Goal: Task Accomplishment & Management: Manage account settings

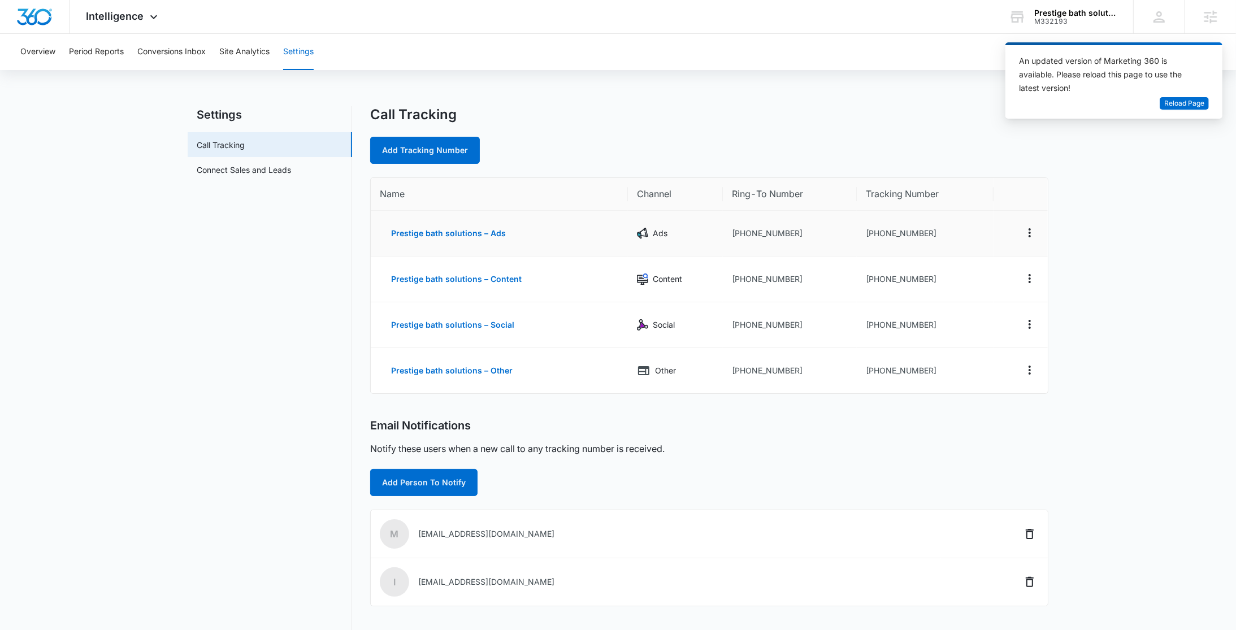
drag, startPoint x: 943, startPoint y: 227, endPoint x: 861, endPoint y: 233, distance: 82.8
click at [859, 227] on td "+12054177792" at bounding box center [925, 234] width 137 height 46
drag, startPoint x: 853, startPoint y: 235, endPoint x: 946, endPoint y: 233, distance: 93.3
click at [946, 233] on td "+12054177792" at bounding box center [925, 234] width 137 height 46
copy td "+12054177792"
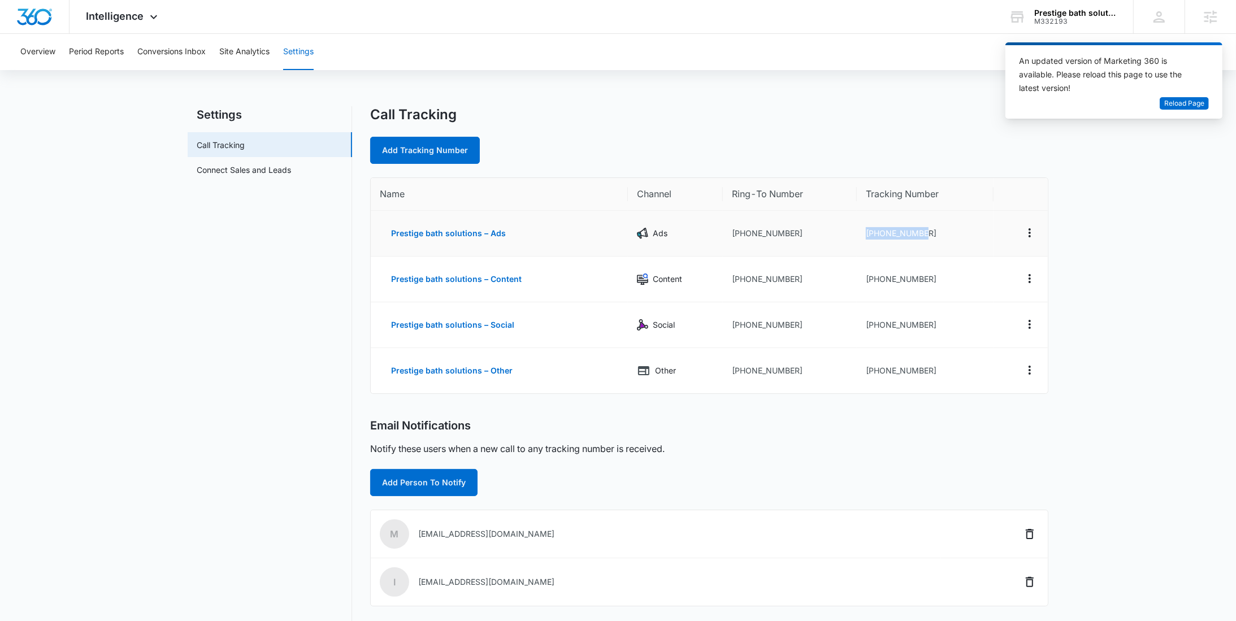
copy td "+12054177792"
click at [152, 17] on icon at bounding box center [154, 20] width 14 height 14
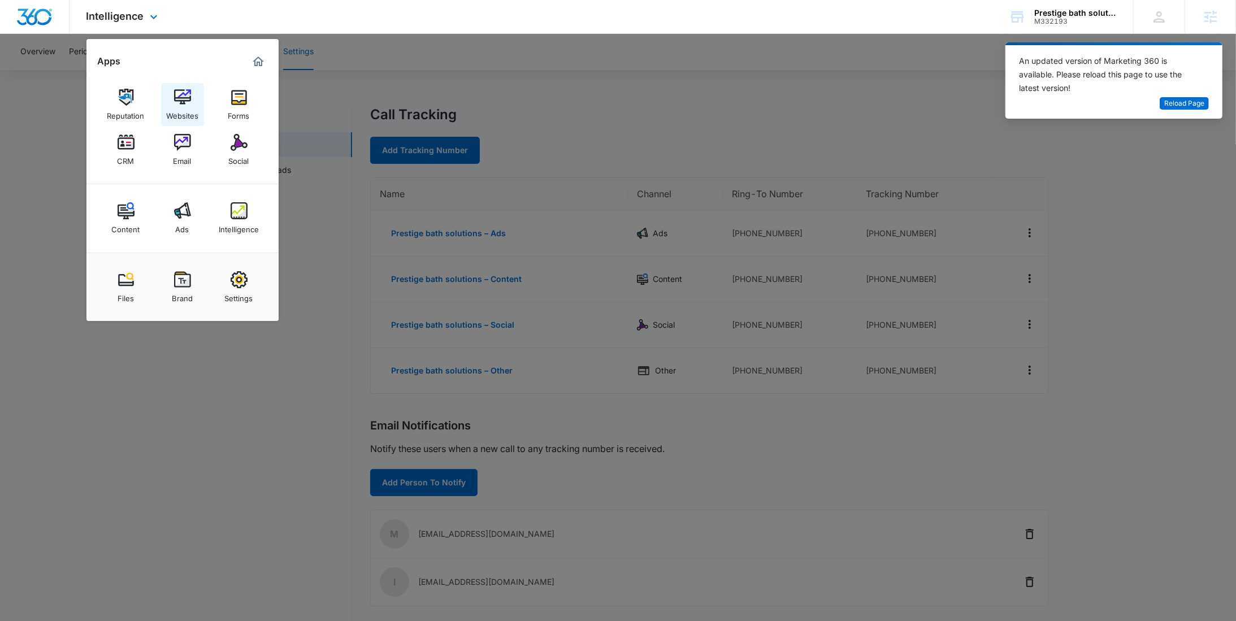
click at [180, 99] on img at bounding box center [182, 97] width 17 height 17
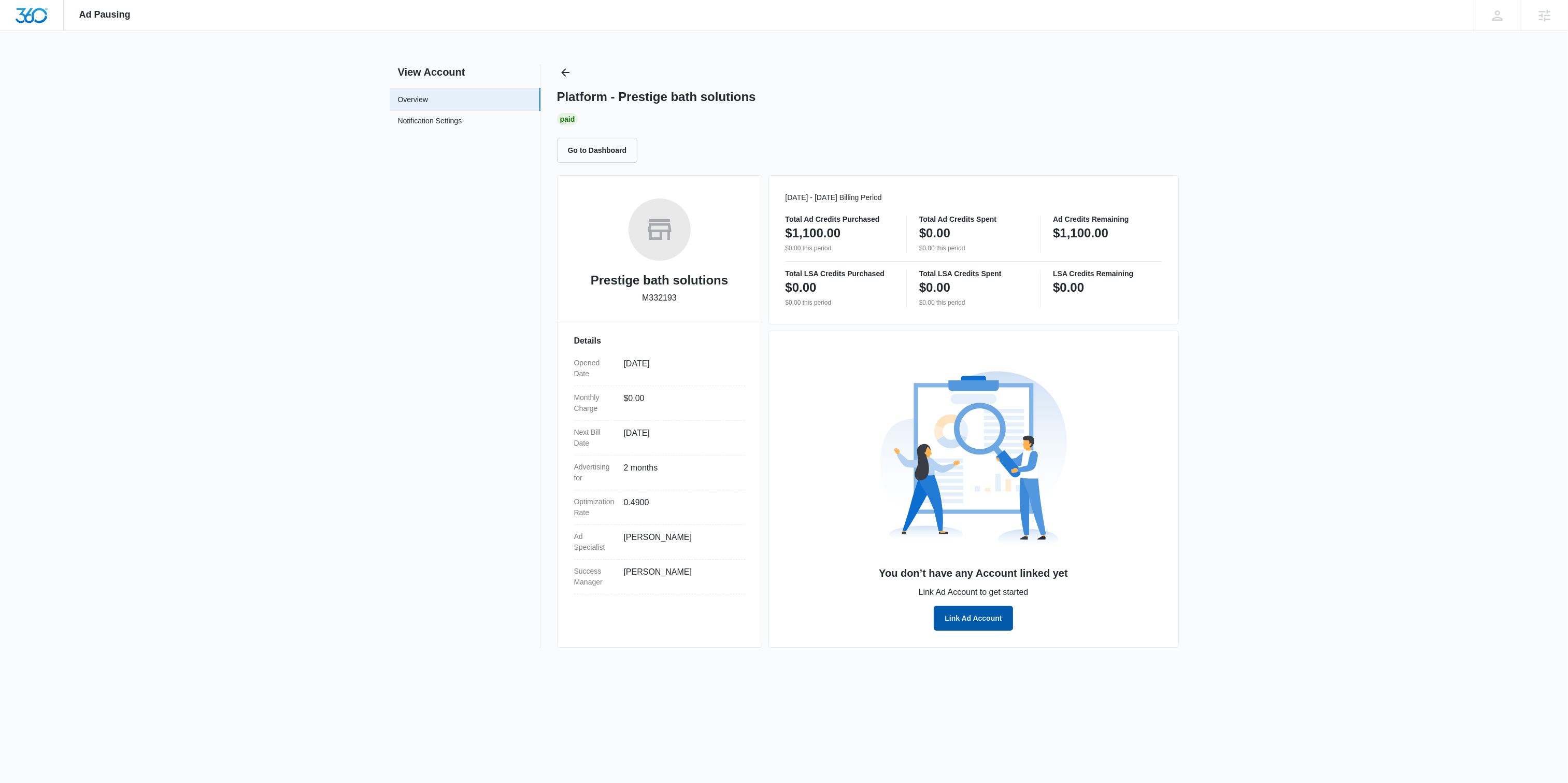
click at [986, 628] on button "Link Ad Account" at bounding box center [973, 618] width 79 height 25
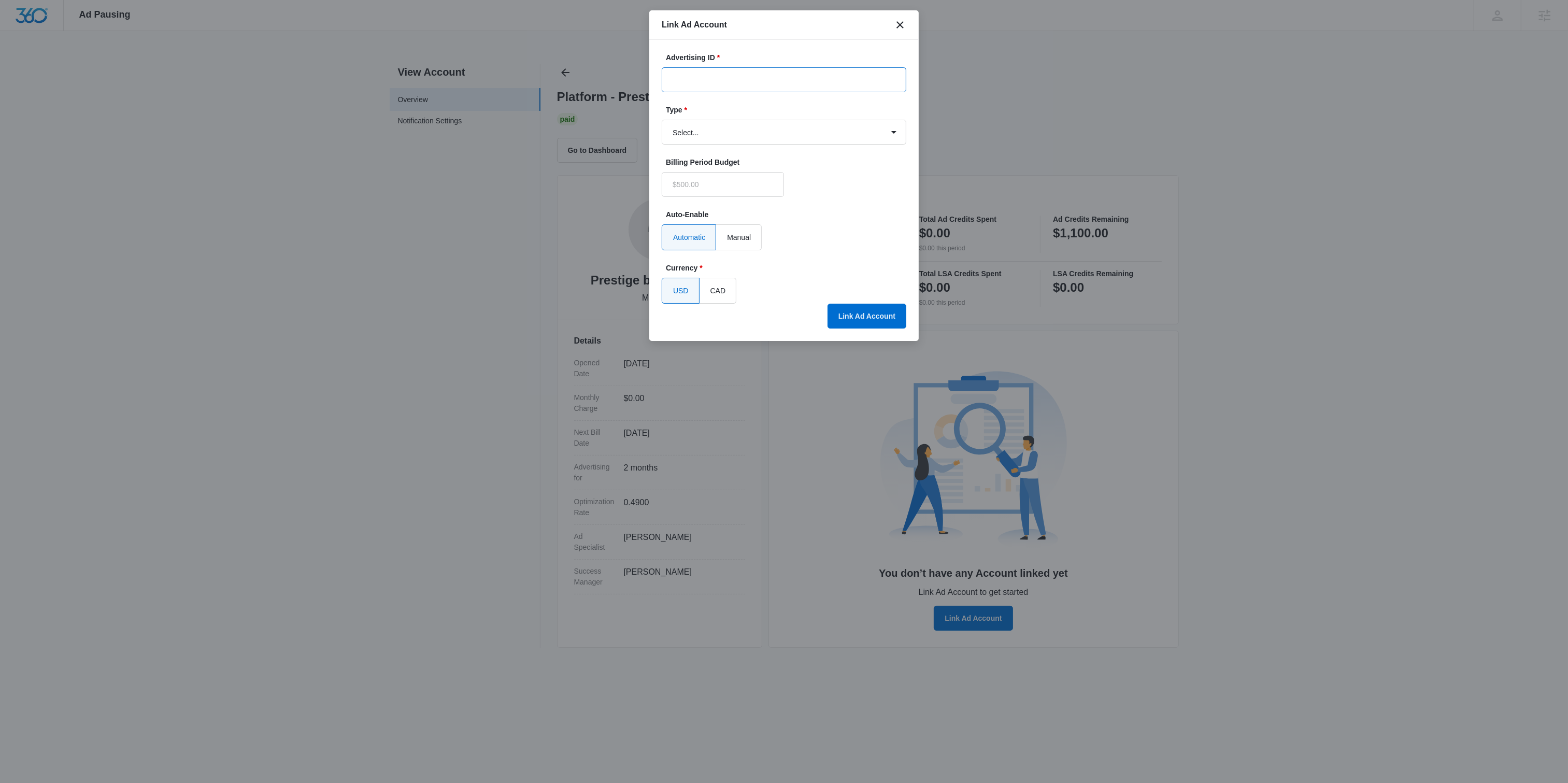
click at [739, 72] on input "Advertising ID *" at bounding box center [784, 79] width 245 height 25
paste input "[PHONE_NUMBER]"
type input "[PHONE_NUMBER]"
click at [713, 128] on select "Select... Bing Ads Facebook Ads Google Ads" at bounding box center [784, 132] width 245 height 25
type input "$0.00"
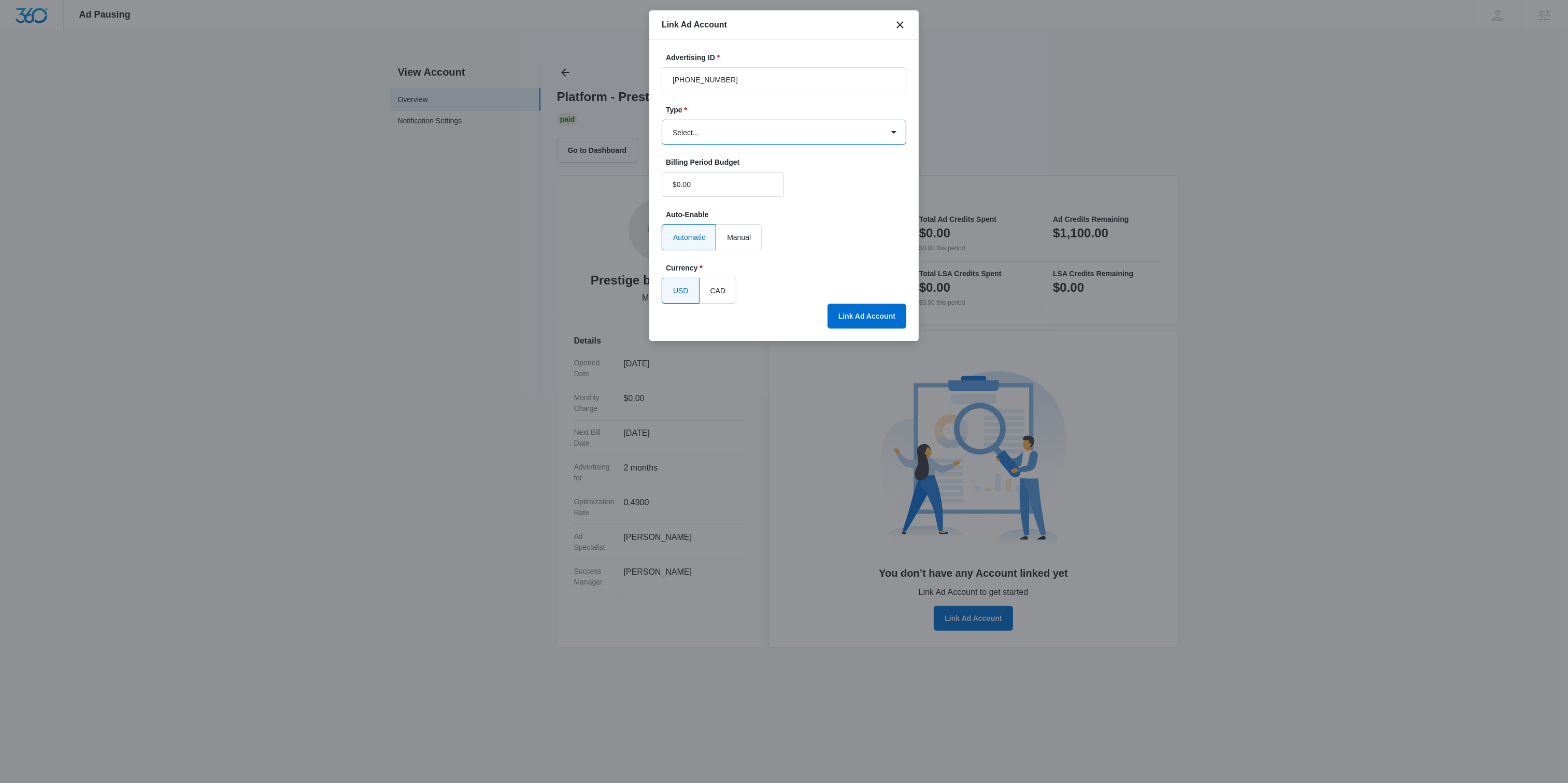
select select "google"
click at [662, 120] on select "Select... Bing Ads Facebook Ads Google Ads" at bounding box center [784, 132] width 245 height 25
click at [868, 311] on button "Link Ad Account" at bounding box center [867, 315] width 79 height 25
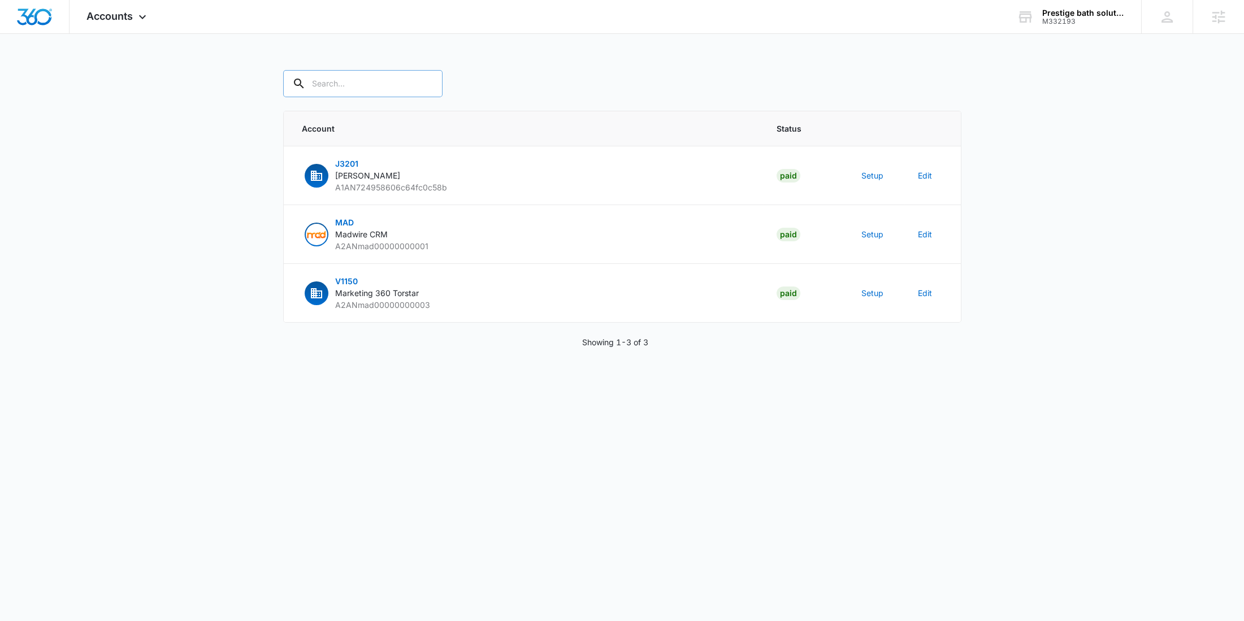
click at [367, 89] on input "text" at bounding box center [362, 83] width 159 height 27
paste input "M332193 - Prestige bath solutions"
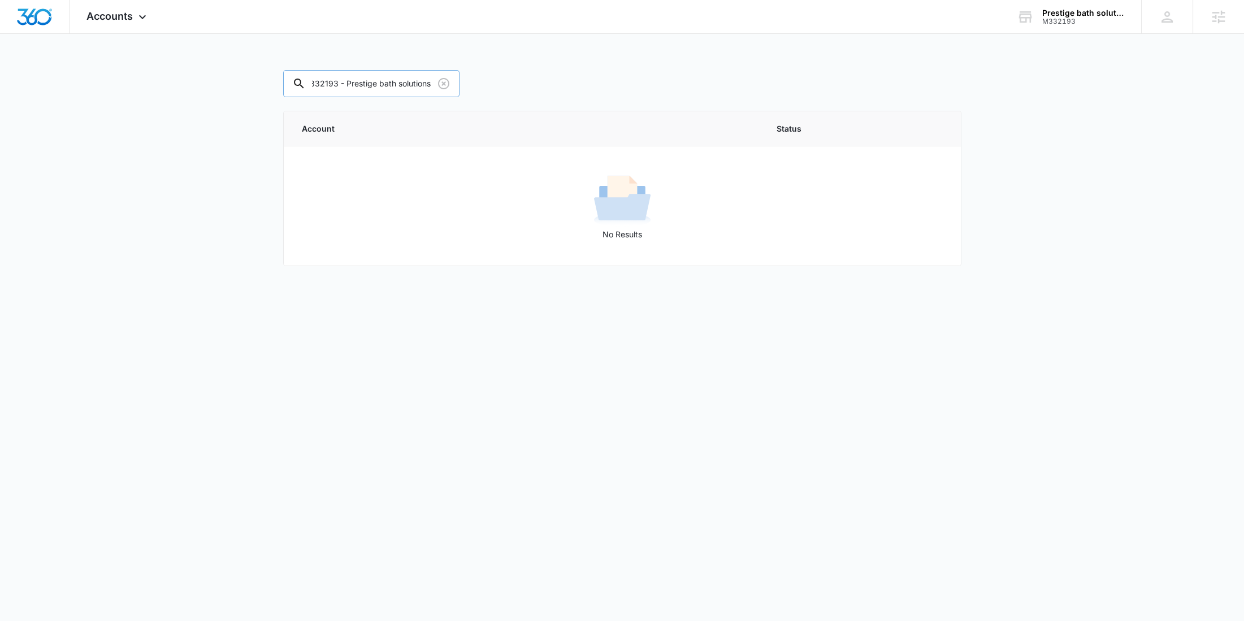
drag, startPoint x: 352, startPoint y: 85, endPoint x: 404, endPoint y: 86, distance: 51.5
click at [404, 86] on input "M332193 - Prestige bath solutions" at bounding box center [371, 83] width 176 height 27
type input "M332193"
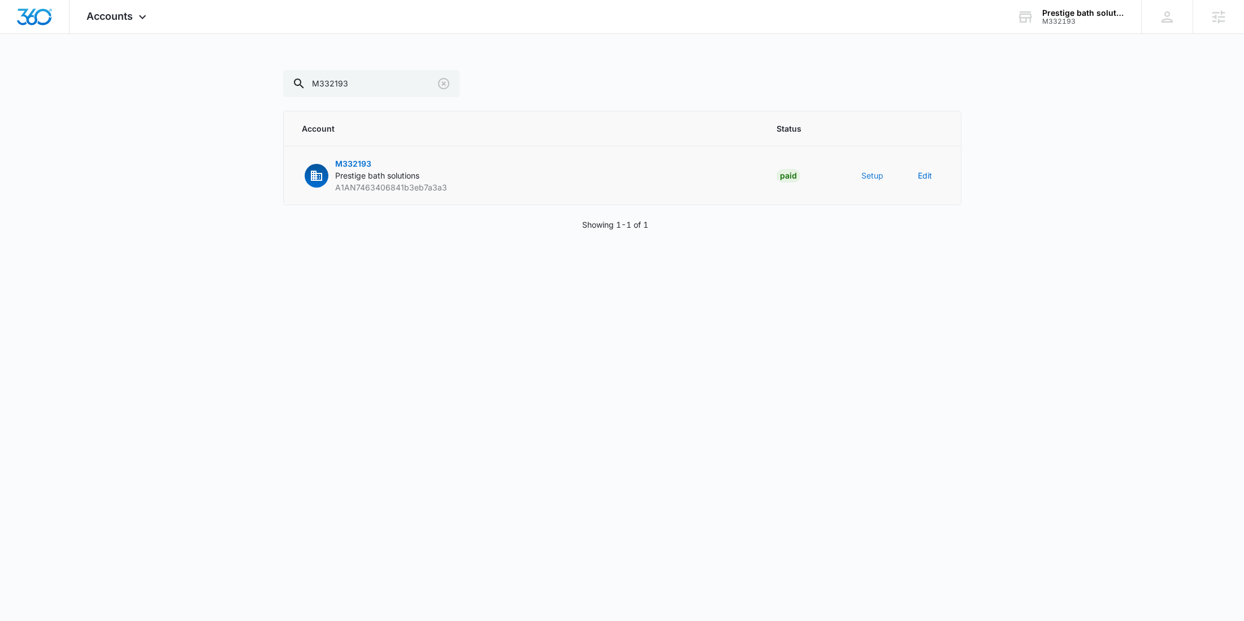
click at [872, 178] on button "Setup" at bounding box center [873, 176] width 22 height 12
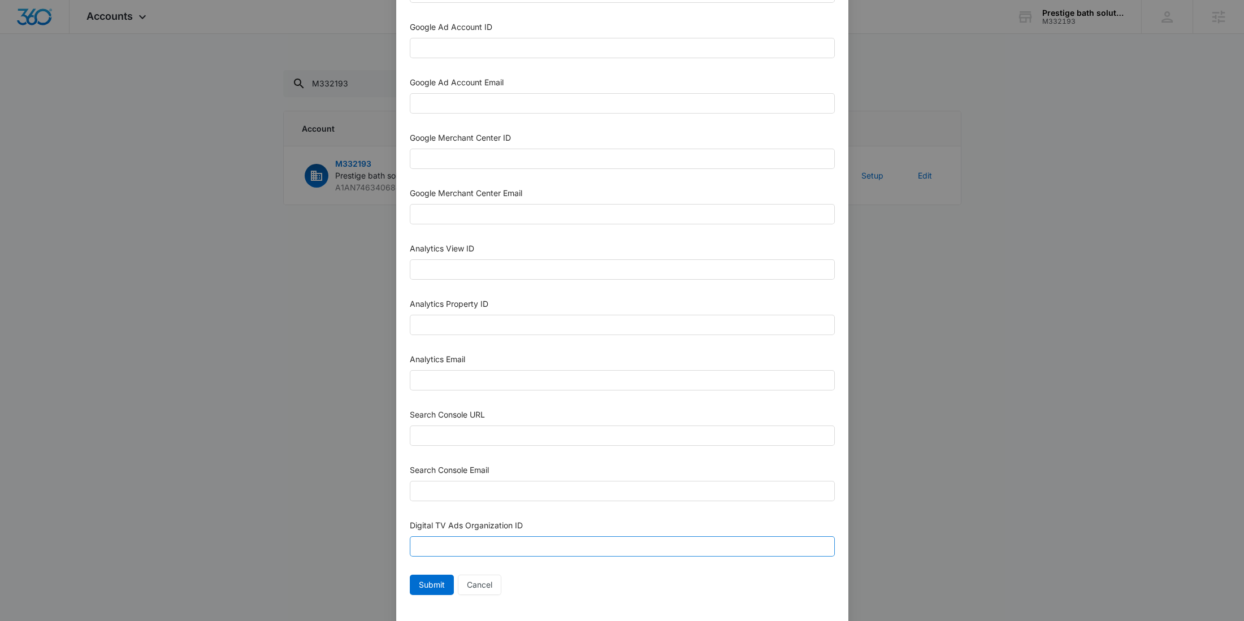
scroll to position [384, 0]
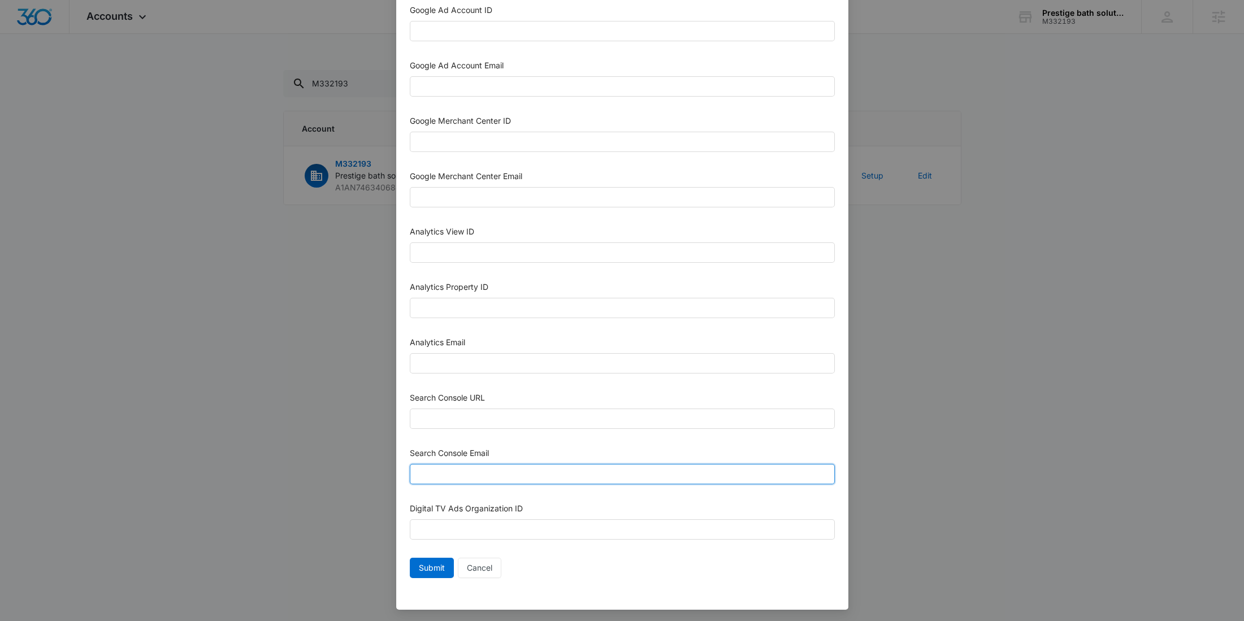
click at [475, 473] on input "Search Console Email" at bounding box center [622, 474] width 425 height 20
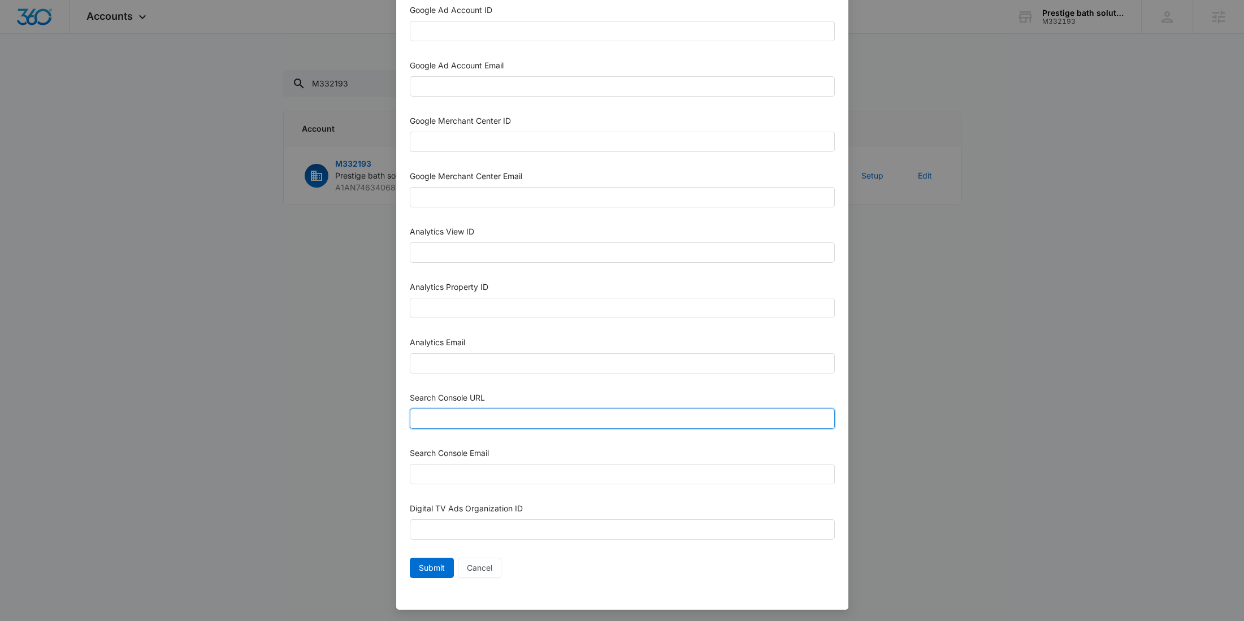
click at [473, 420] on input "Search Console URL" at bounding box center [622, 419] width 425 height 20
click at [470, 360] on input "Analytics Email" at bounding box center [622, 363] width 425 height 20
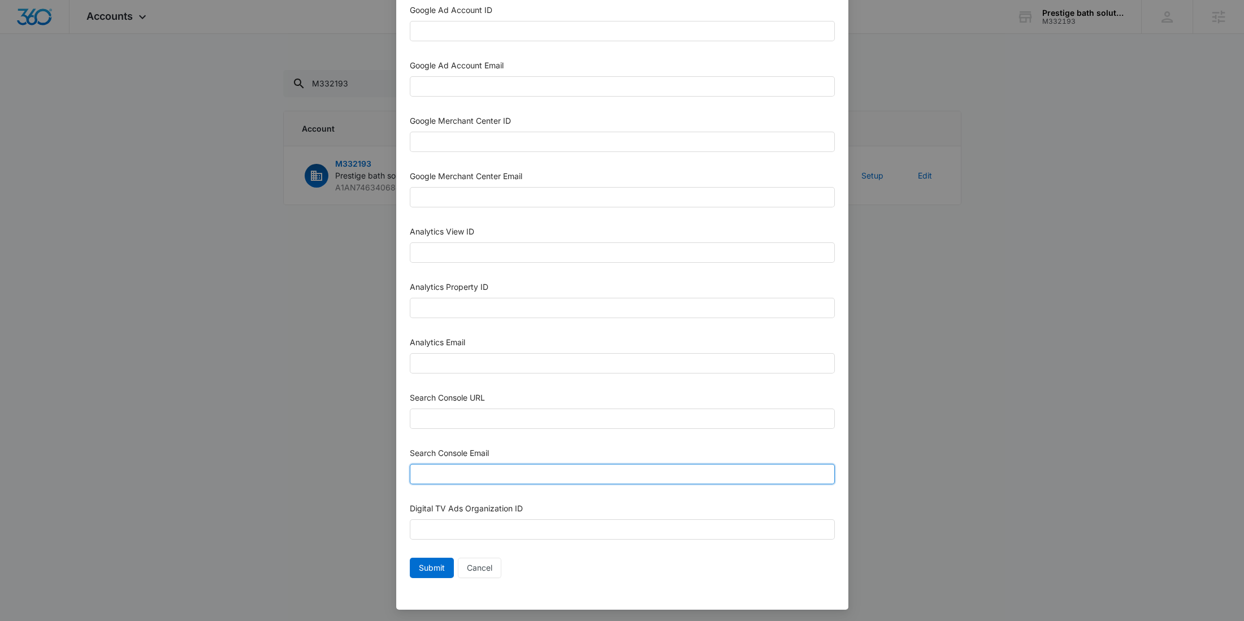
click at [421, 465] on input "Search Console Email" at bounding box center [622, 474] width 425 height 20
paste input "M360+Accounts1019@madwiremedia.com"
type input "M360+Accounts1019@madwiremedia.com"
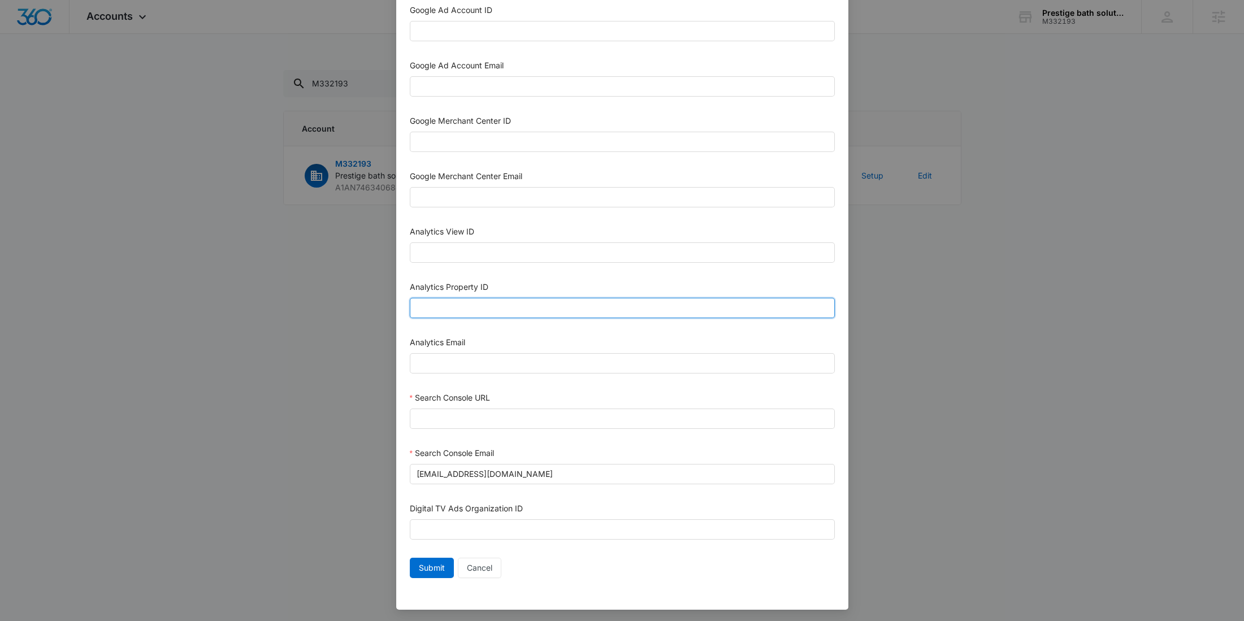
click at [462, 311] on input "Analytics Property ID" at bounding box center [622, 308] width 425 height 20
click at [451, 360] on input "Analytics Email" at bounding box center [622, 363] width 425 height 20
paste input "M360+Accounts1019@madwiremedia.com"
type input "M360+Accounts1019@madwiremedia.com"
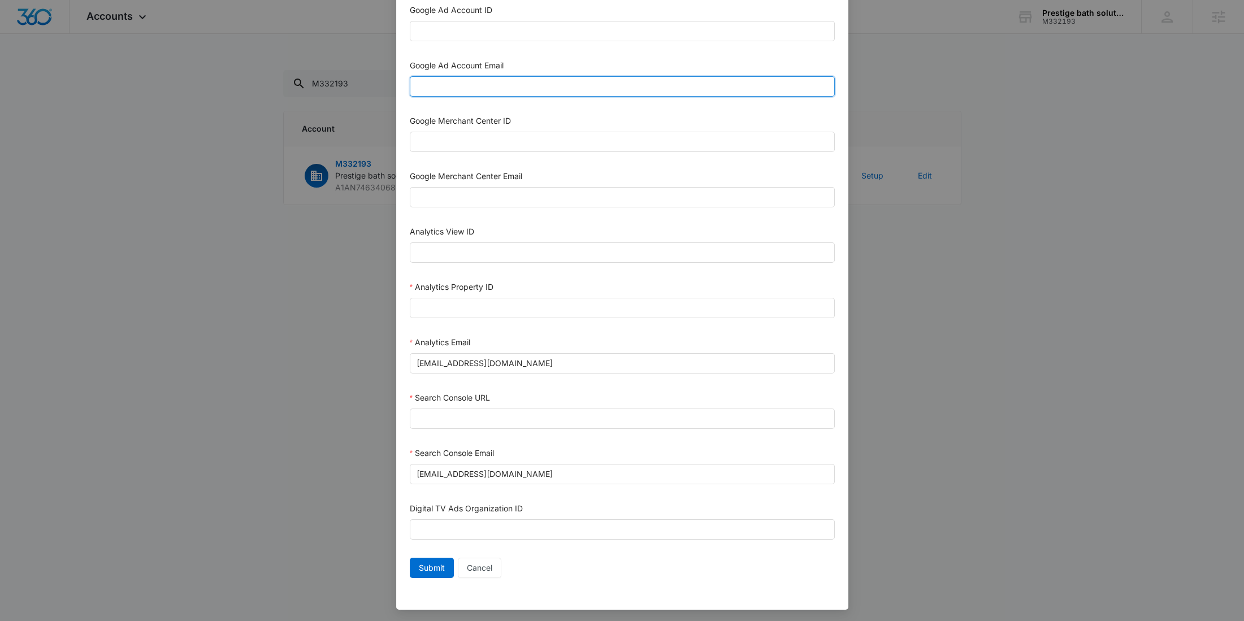
click at [501, 83] on input "Google Ad Account Email" at bounding box center [622, 86] width 425 height 20
paste input "M360+Accounts1019@madwiremedia.com"
type input "M360+Accounts1019@madwiremedia.com"
click at [473, 25] on input "Google Ad Account ID" at bounding box center [622, 31] width 425 height 20
paste input "422-292-5119"
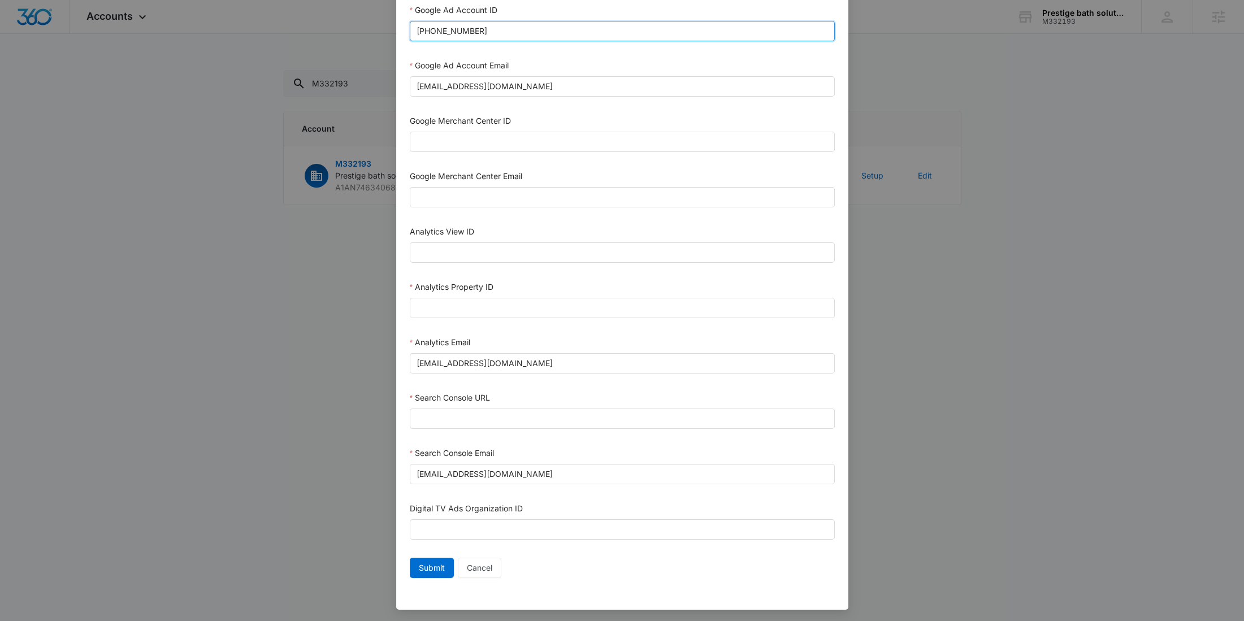
type input "422-292-5119"
click at [467, 418] on input "Search Console URL" at bounding box center [622, 419] width 425 height 20
paste input "https://prestigebathsolutions.com/"
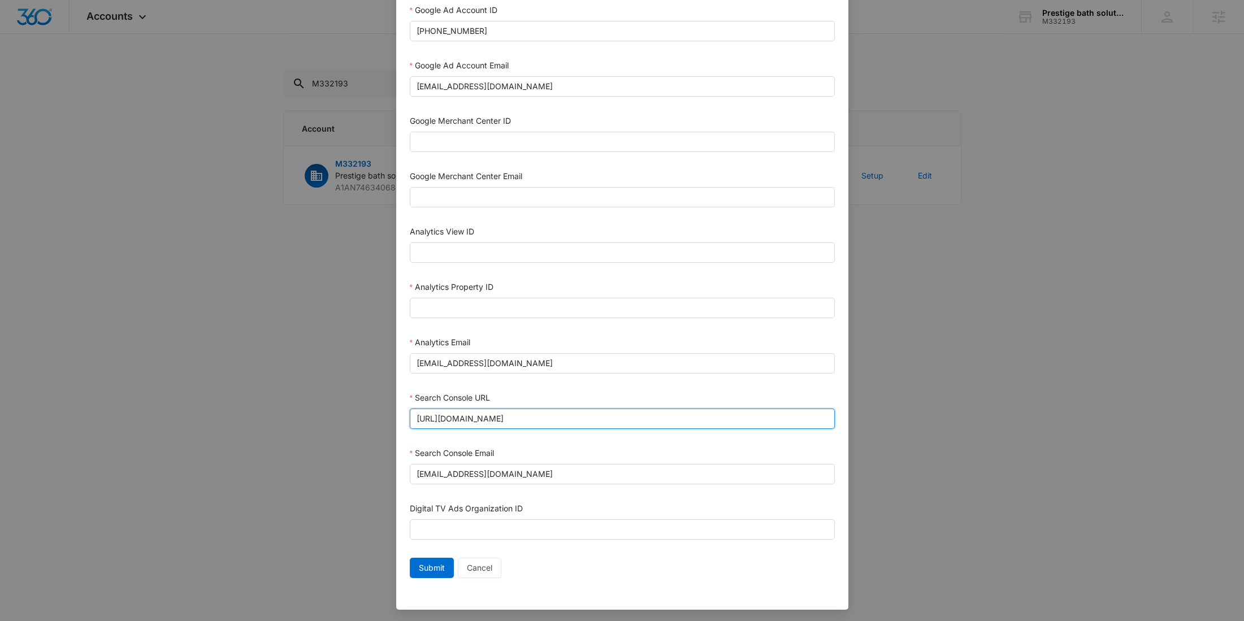
type input "https://prestigebathsolutions.com/"
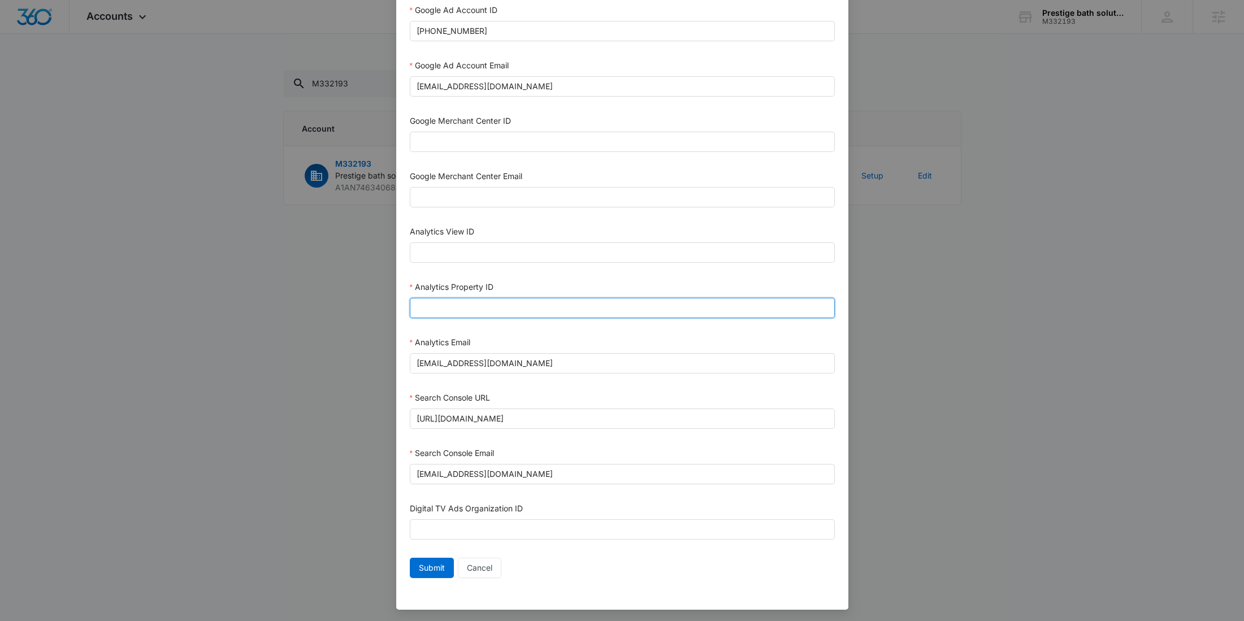
click at [462, 304] on input "Analytics Property ID" at bounding box center [622, 308] width 425 height 20
paste input "500846333"
click at [431, 303] on input "500846333" at bounding box center [622, 308] width 425 height 20
type input "500846333"
click at [433, 568] on span "Submit" at bounding box center [432, 568] width 26 height 12
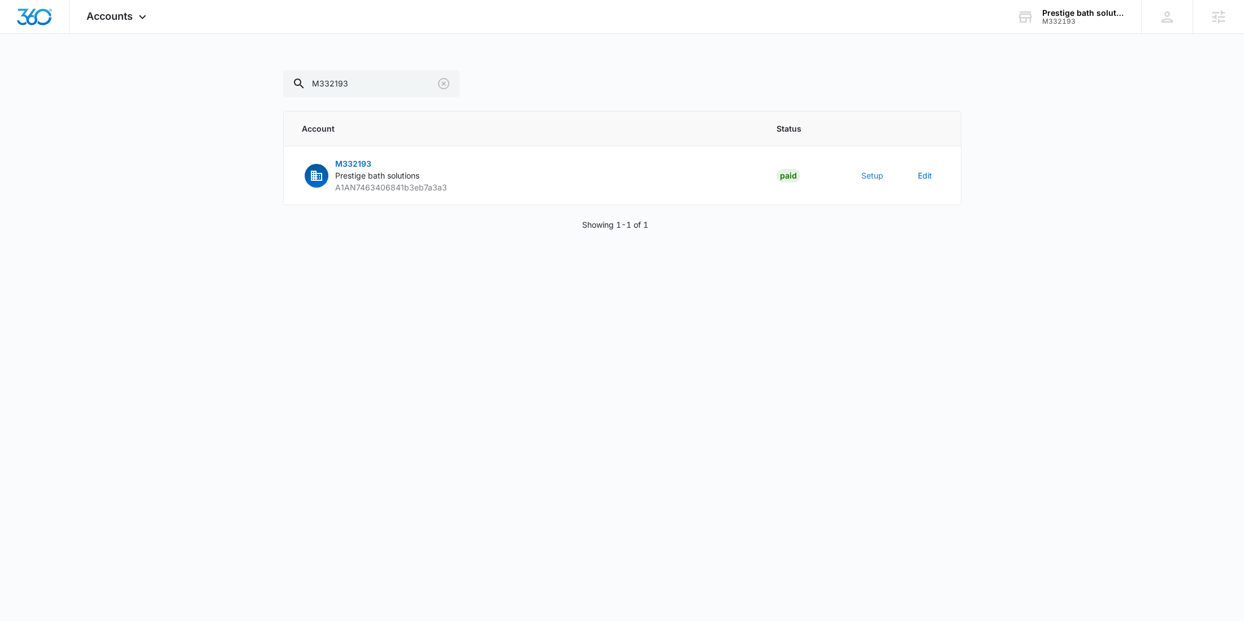
scroll to position [0, 0]
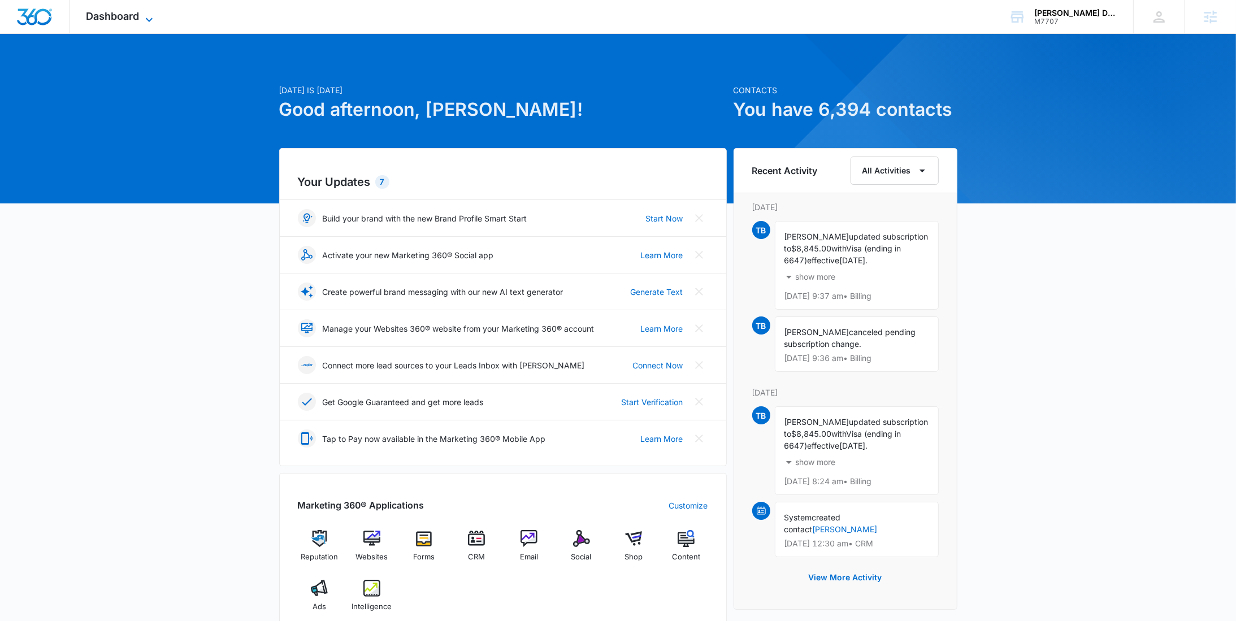
click at [146, 17] on icon at bounding box center [149, 20] width 14 height 14
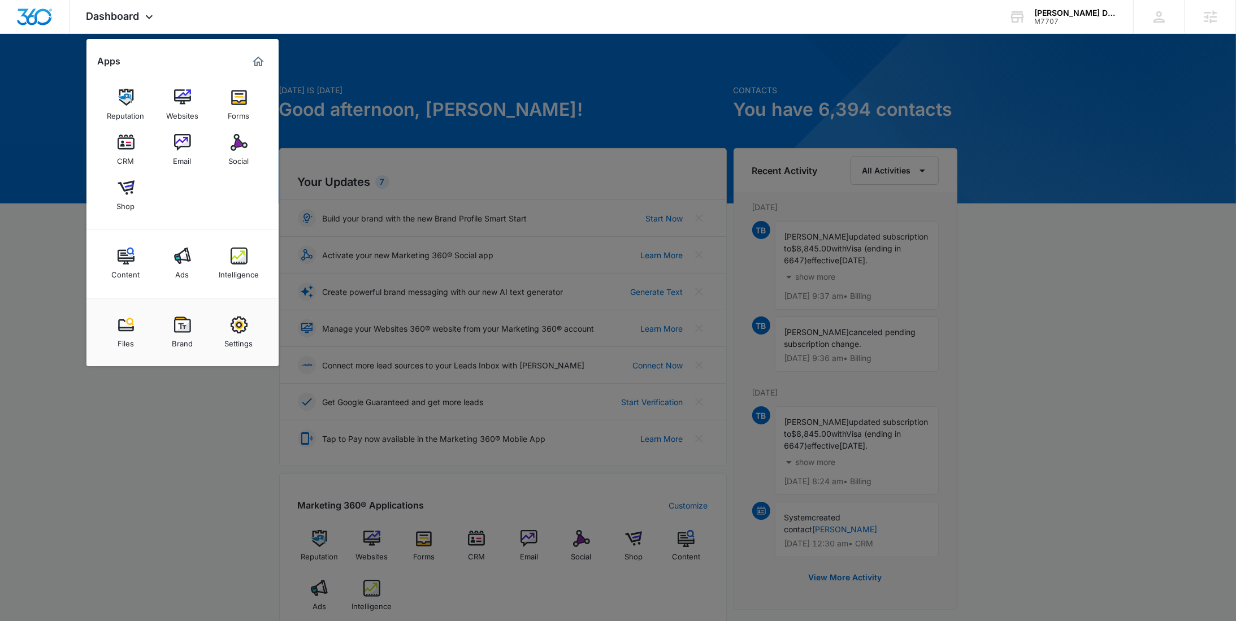
click at [235, 153] on div "Social" at bounding box center [239, 158] width 20 height 15
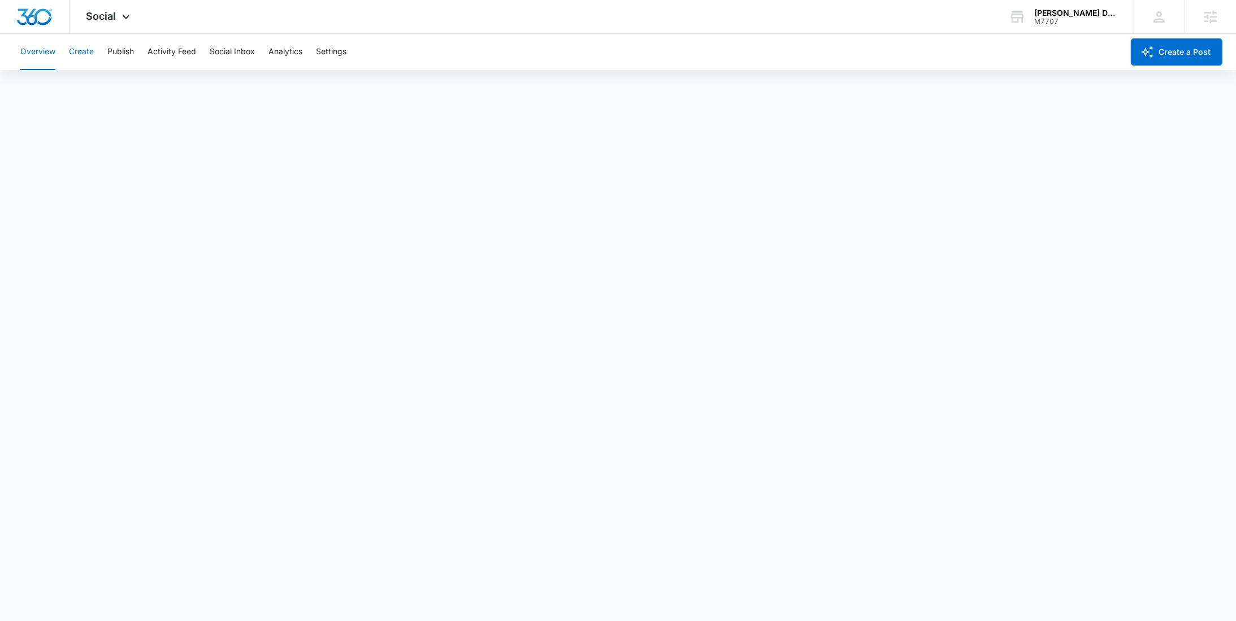
click at [83, 58] on button "Create" at bounding box center [81, 52] width 25 height 36
click at [125, 54] on button "Publish" at bounding box center [120, 52] width 27 height 36
click at [117, 8] on div "Social Apps Reputation Websites Forms CRM Email Social Shop Content Ads Intelli…" at bounding box center [110, 16] width 80 height 33
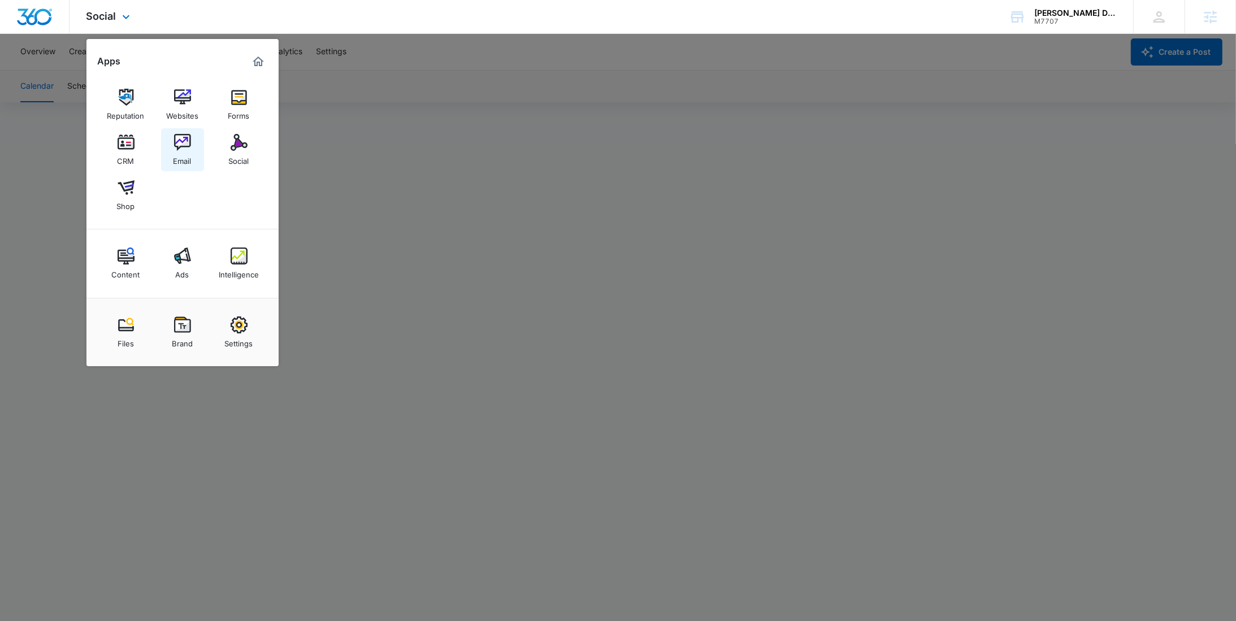
click at [179, 146] on img at bounding box center [182, 142] width 17 height 17
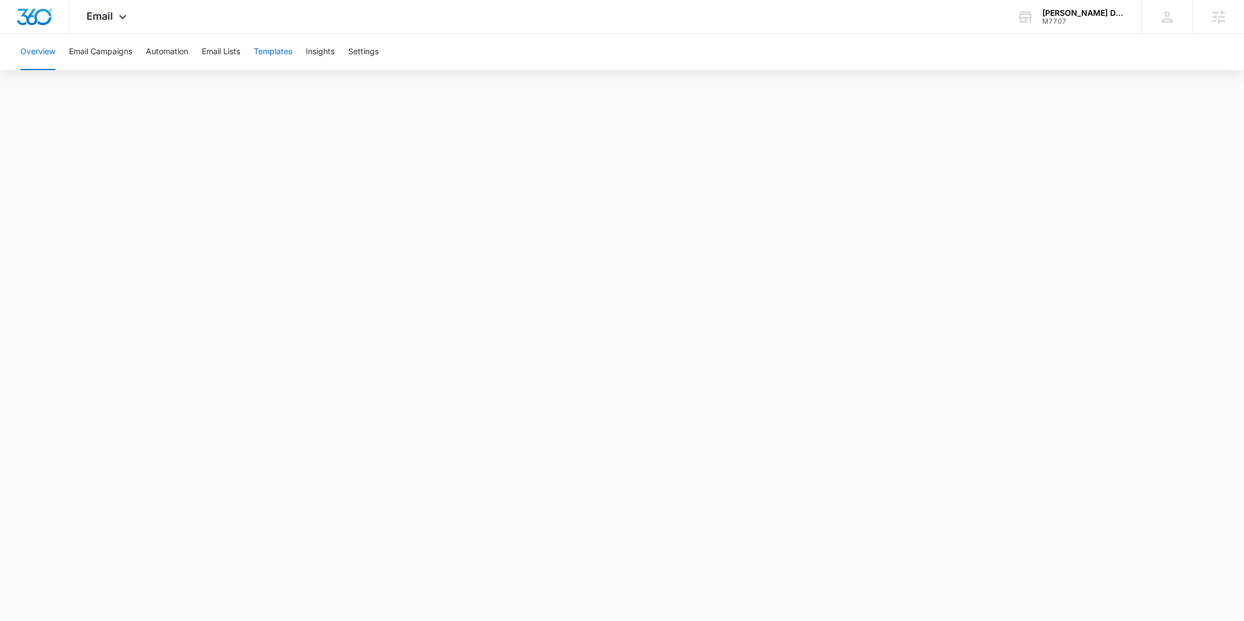
click at [284, 51] on button "Templates" at bounding box center [273, 52] width 38 height 36
click at [158, 59] on button "Automation" at bounding box center [167, 52] width 42 height 36
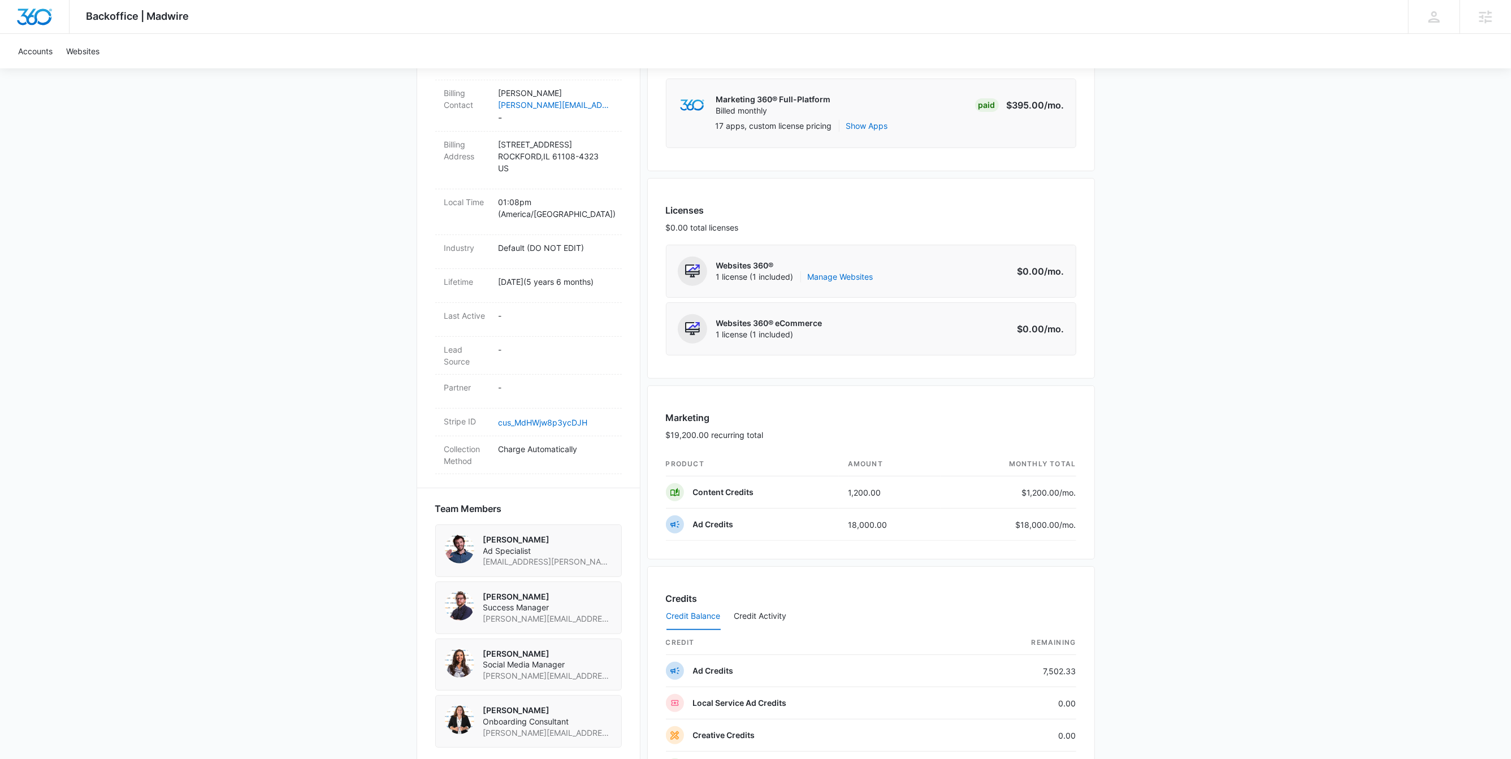
scroll to position [526, 0]
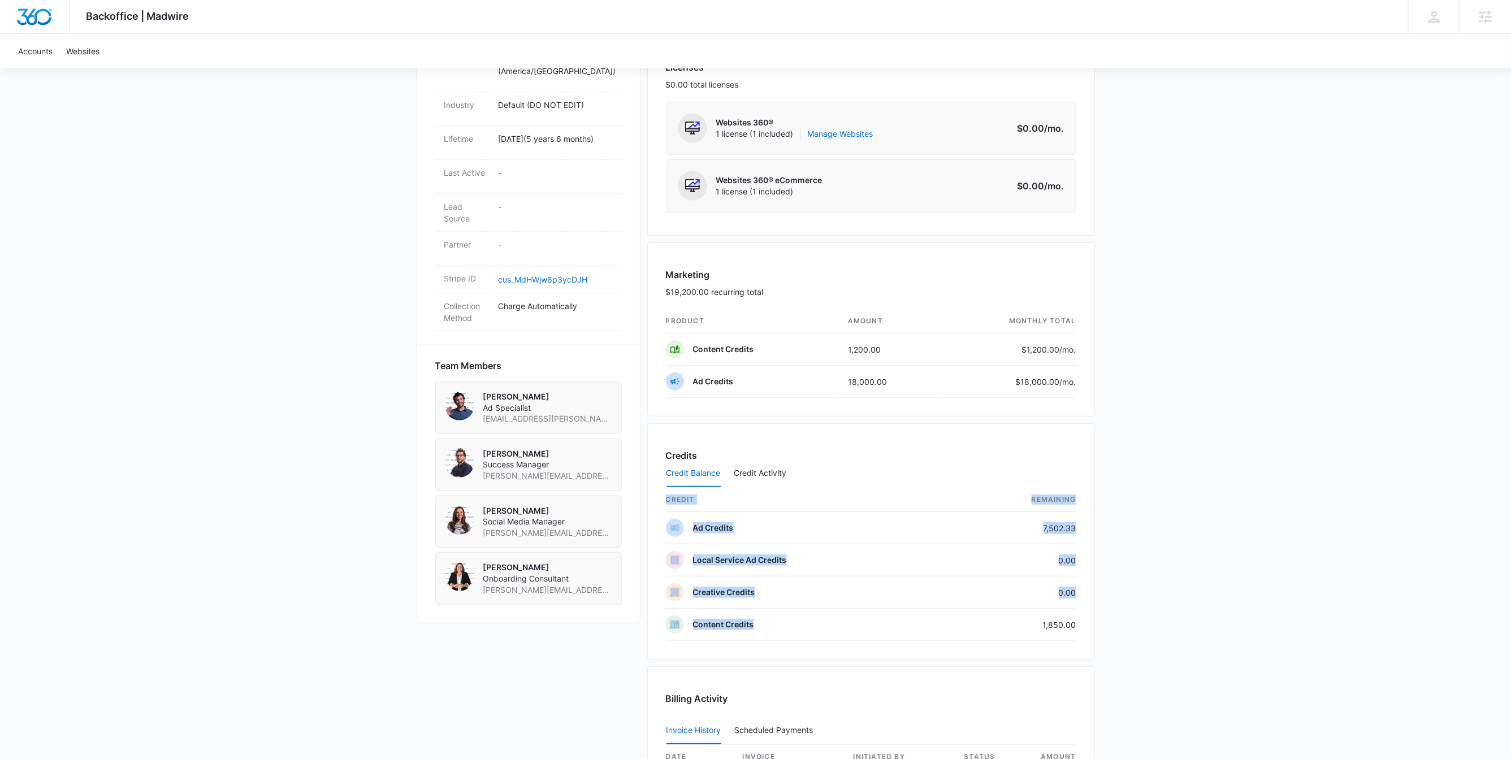
drag, startPoint x: 1056, startPoint y: 630, endPoint x: 1104, endPoint y: 630, distance: 48.0
click at [1104, 630] on div "Backoffice | Madwire Apps Settings [PERSON_NAME] [PERSON_NAME][EMAIL_ADDRESS][P…" at bounding box center [755, 369] width 1511 height 1791
click at [1230, 535] on div "Backoffice | Madwire Apps Settings [PERSON_NAME] [PERSON_NAME][EMAIL_ADDRESS][P…" at bounding box center [755, 369] width 1511 height 1791
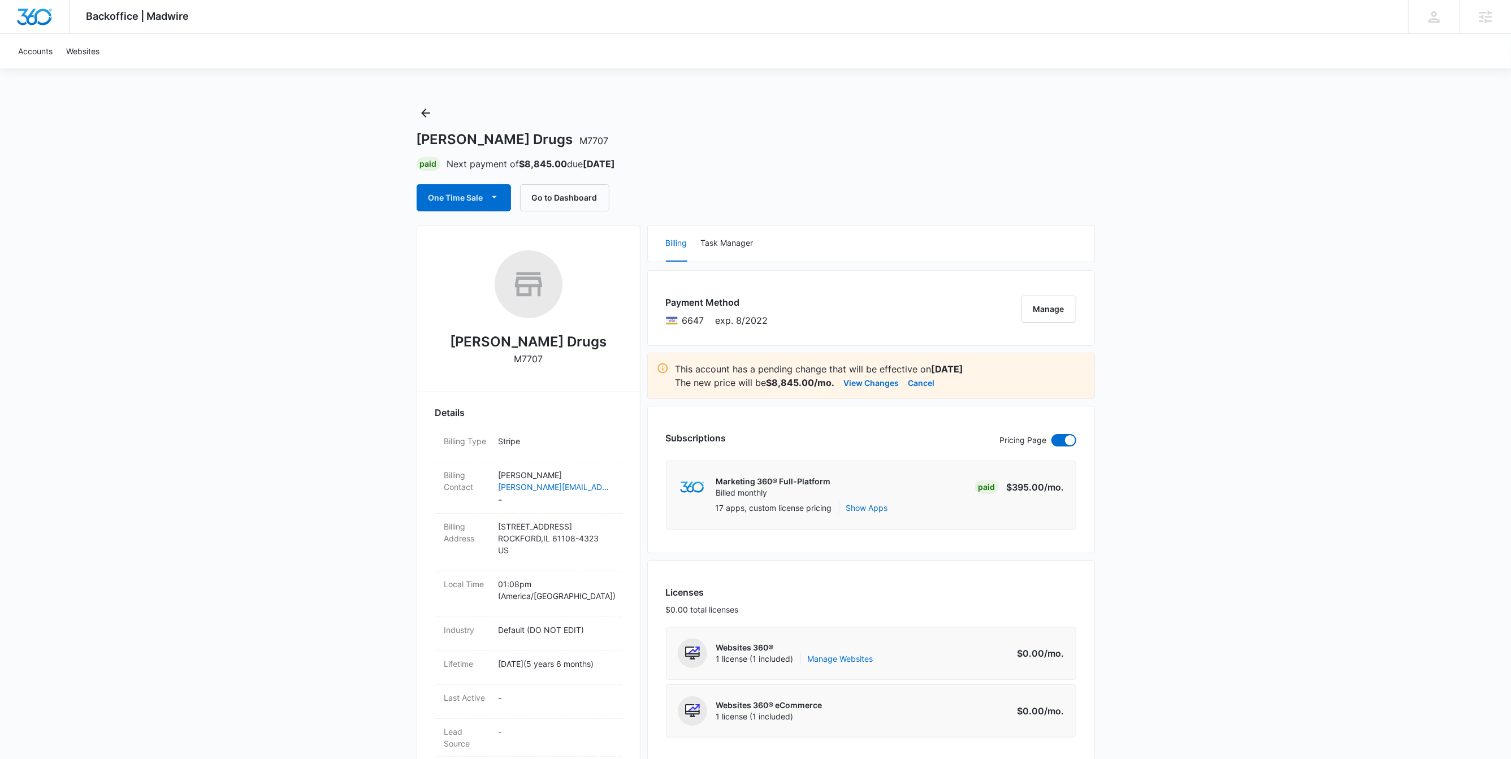
scroll to position [0, 0]
